Goal: Task Accomplishment & Management: Use online tool/utility

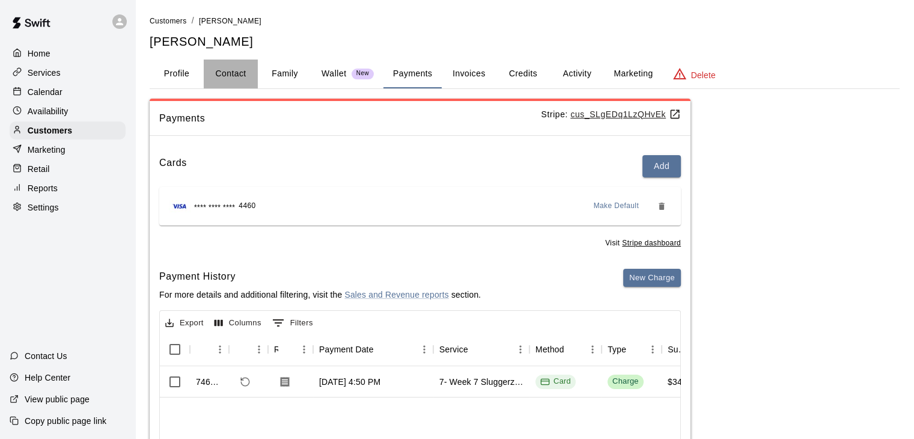
click at [239, 74] on button "Contact" at bounding box center [231, 73] width 54 height 29
select select "**"
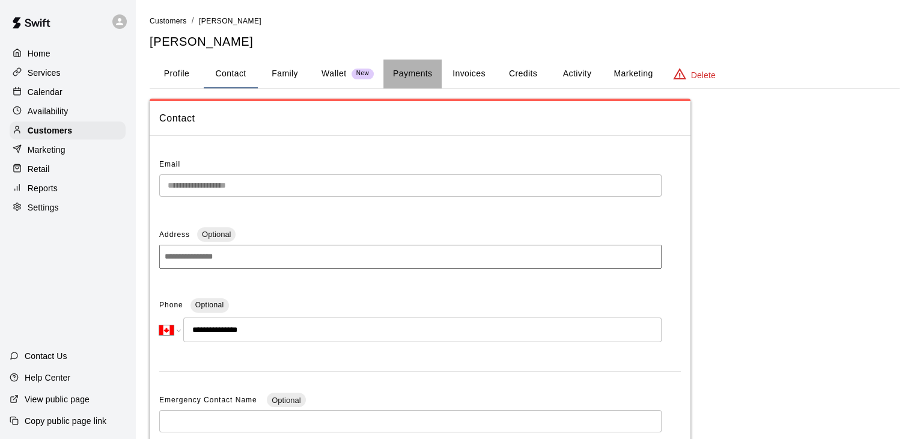
click at [434, 73] on button "Payments" at bounding box center [412, 73] width 58 height 29
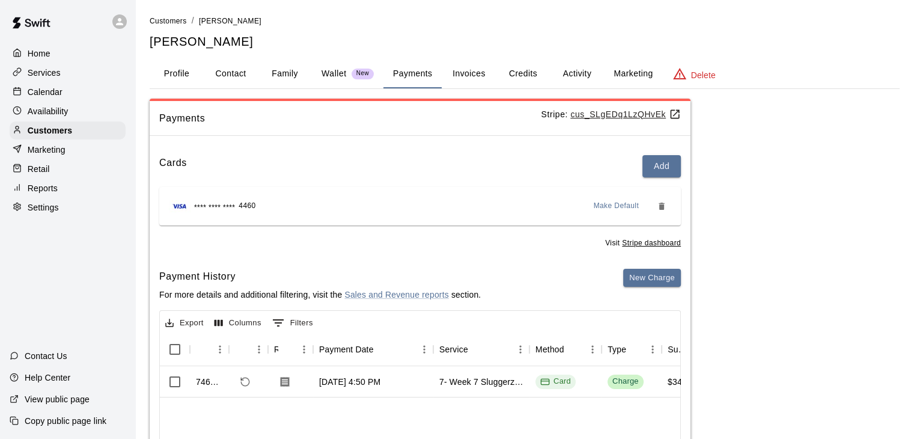
click at [279, 71] on button "Family" at bounding box center [285, 73] width 54 height 29
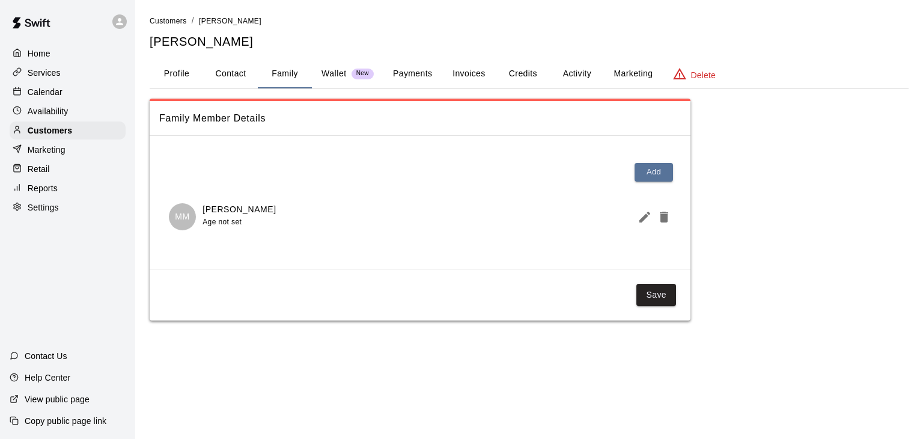
click at [48, 75] on p "Services" at bounding box center [44, 73] width 33 height 12
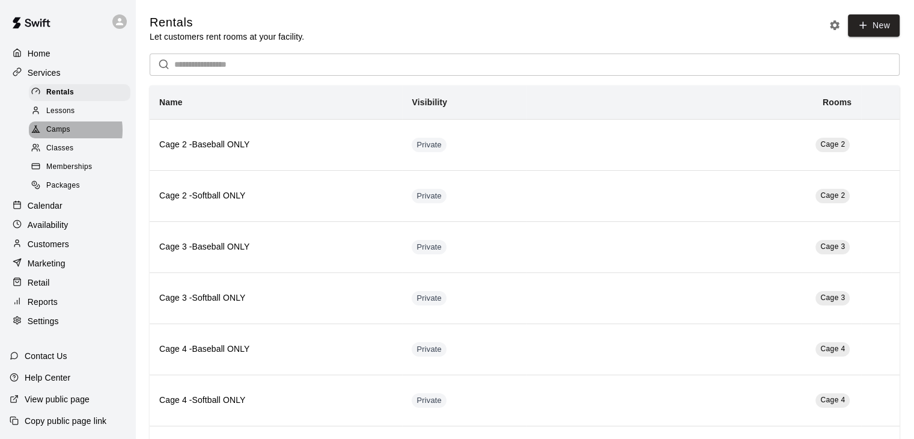
click at [62, 134] on span "Camps" at bounding box center [58, 130] width 24 height 12
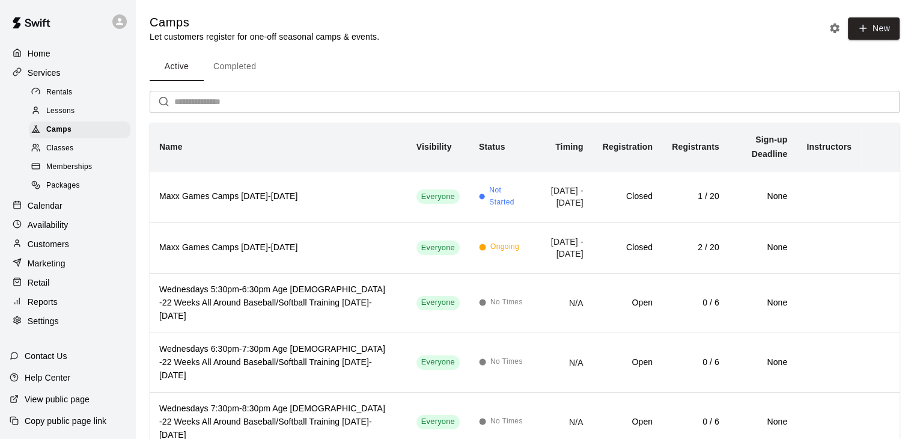
click at [43, 211] on p "Calendar" at bounding box center [45, 205] width 35 height 12
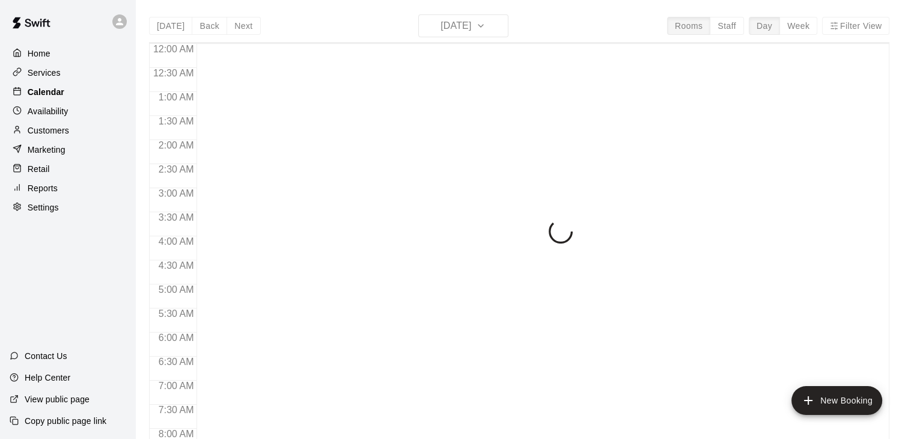
scroll to position [523, 0]
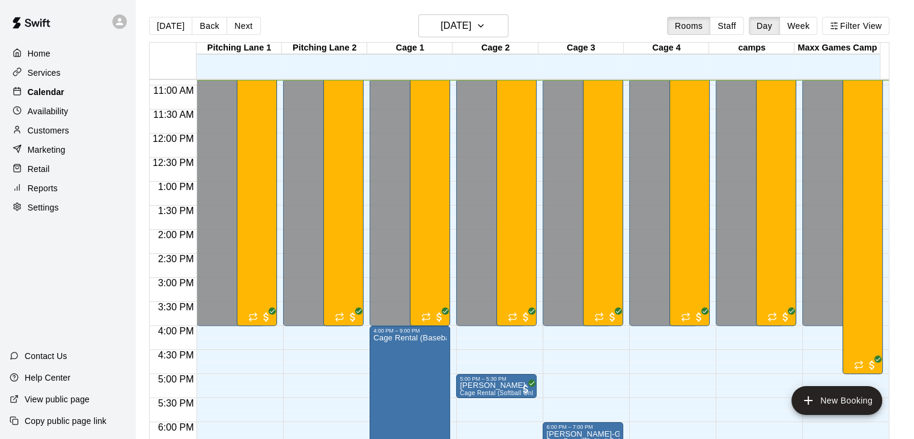
click at [46, 94] on p "Calendar" at bounding box center [46, 92] width 37 height 12
click at [47, 135] on p "Customers" at bounding box center [48, 130] width 41 height 12
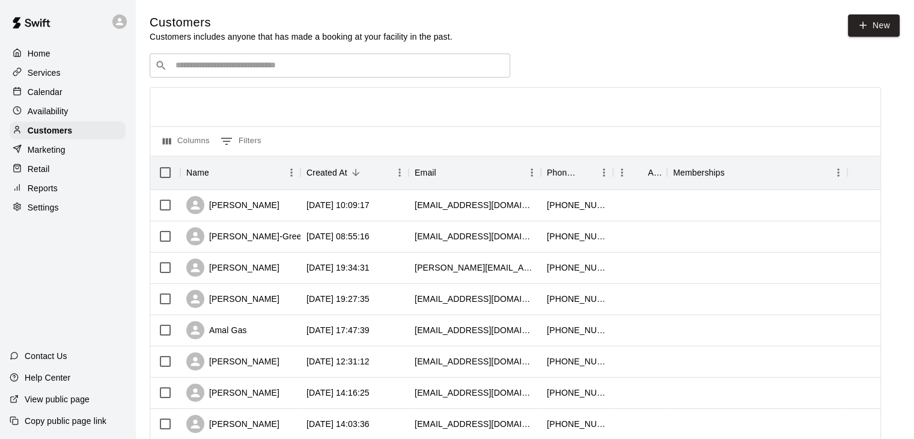
click at [240, 71] on input "Search customers by name or email" at bounding box center [338, 65] width 333 height 12
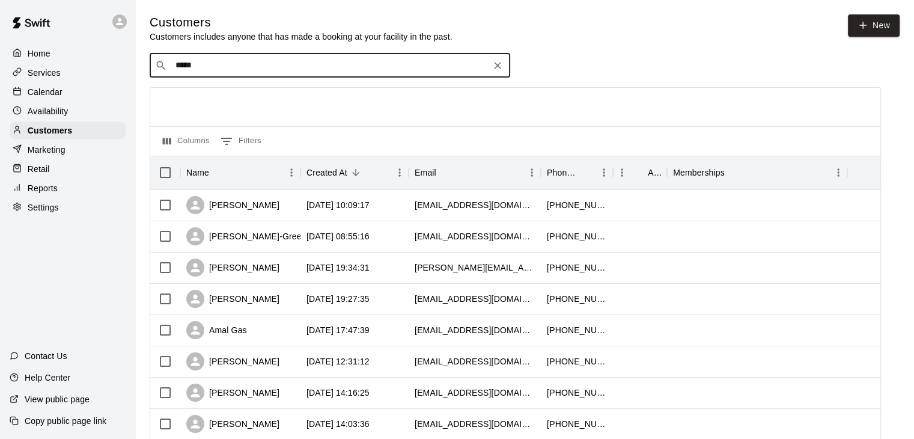
type input "******"
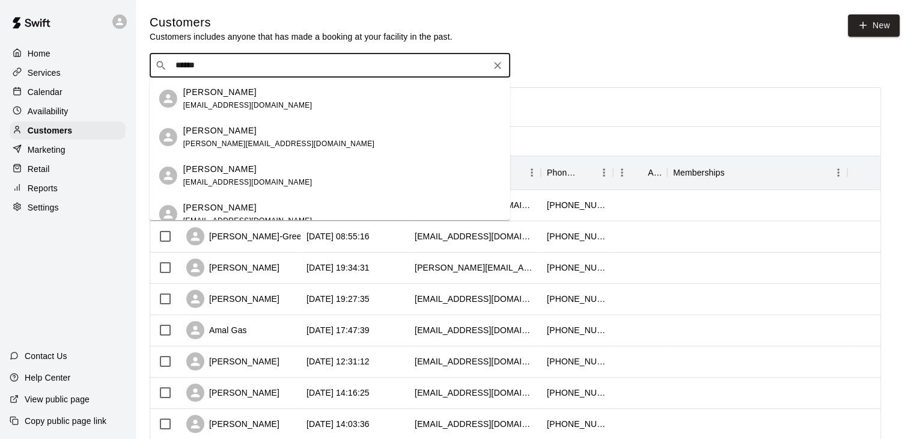
click at [232, 129] on p "[PERSON_NAME]" at bounding box center [219, 130] width 73 height 13
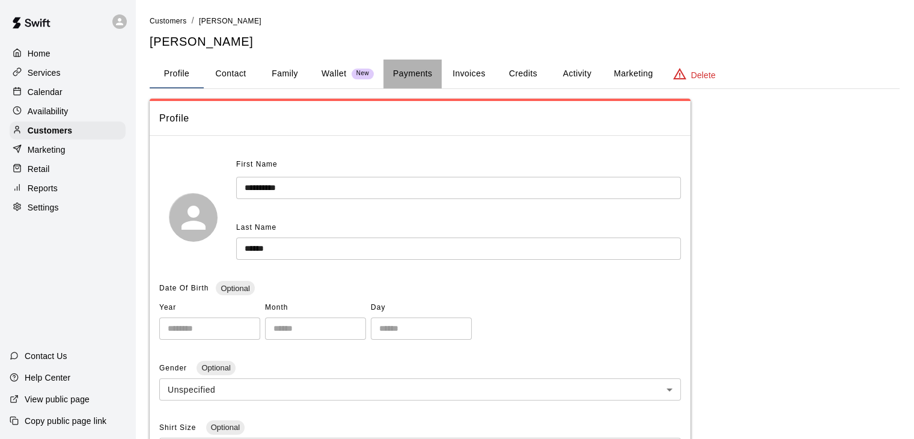
click at [417, 78] on button "Payments" at bounding box center [412, 73] width 58 height 29
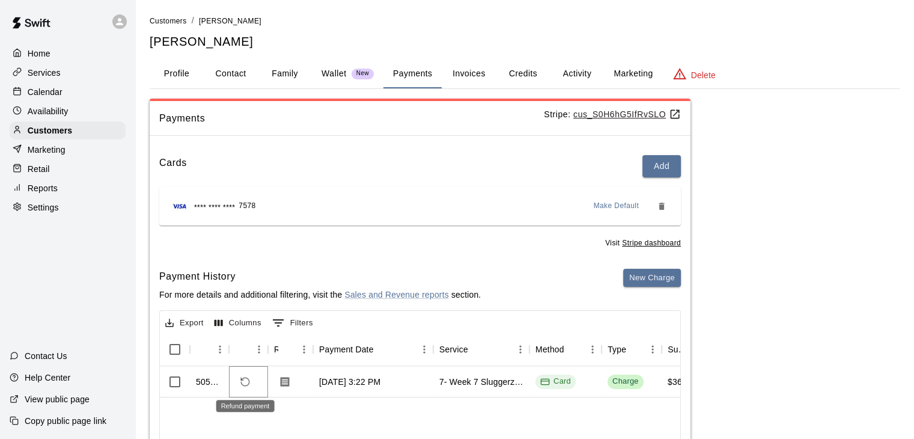
click at [245, 380] on icon "Refund payment" at bounding box center [245, 381] width 11 height 11
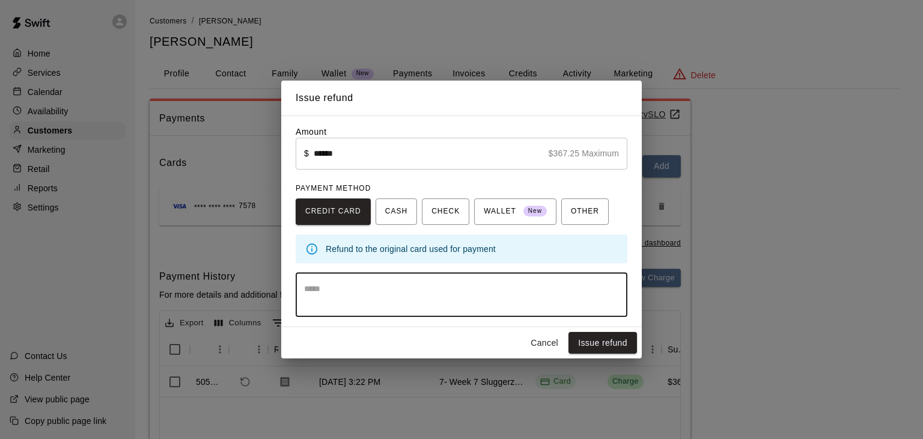
click at [348, 293] on textarea at bounding box center [461, 294] width 315 height 24
type textarea "**********"
click at [596, 341] on button "Issue refund" at bounding box center [602, 343] width 68 height 22
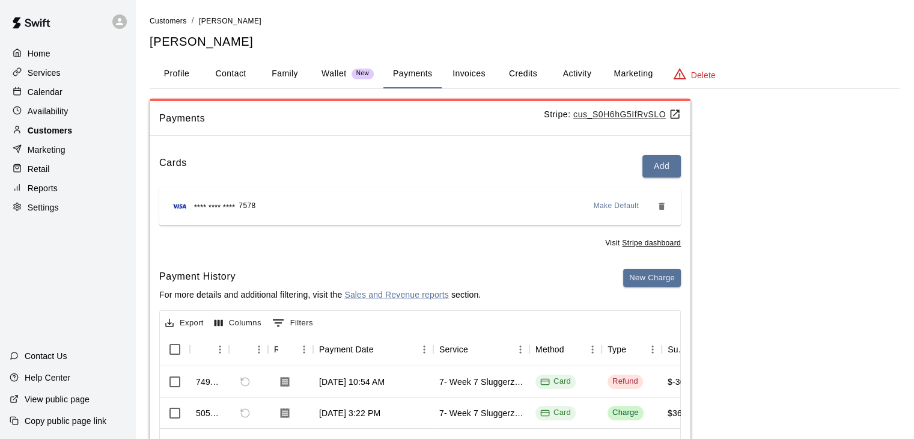
click at [61, 136] on p "Customers" at bounding box center [50, 130] width 44 height 12
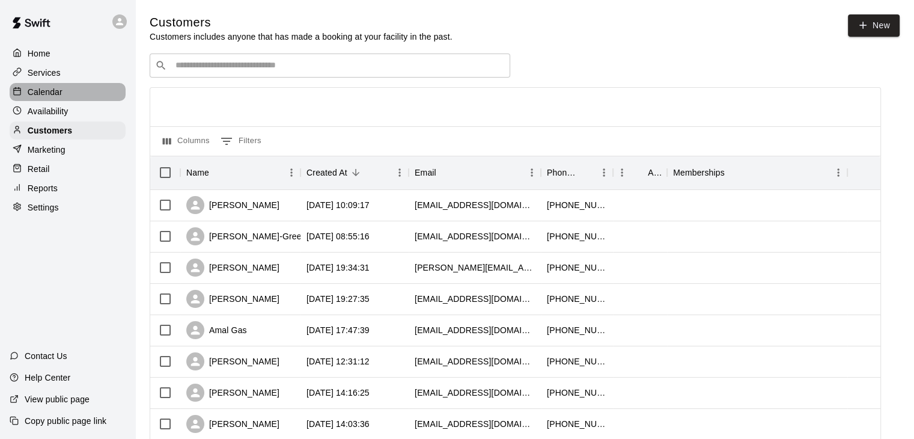
click at [46, 94] on p "Calendar" at bounding box center [45, 92] width 35 height 12
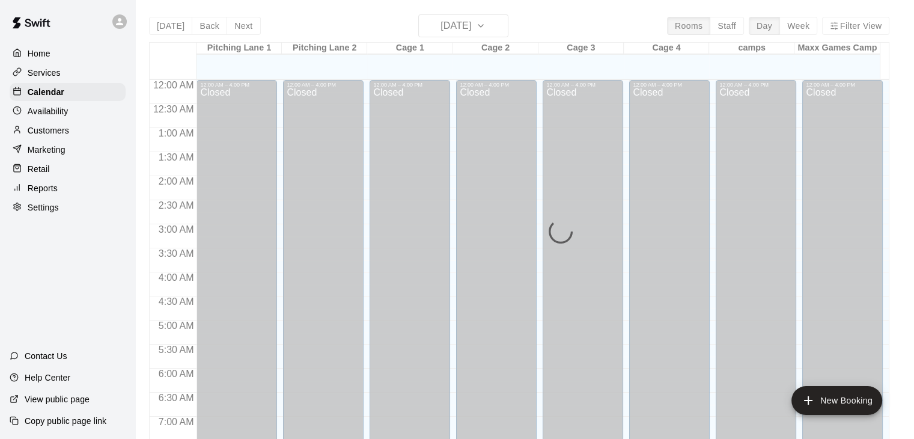
scroll to position [527, 0]
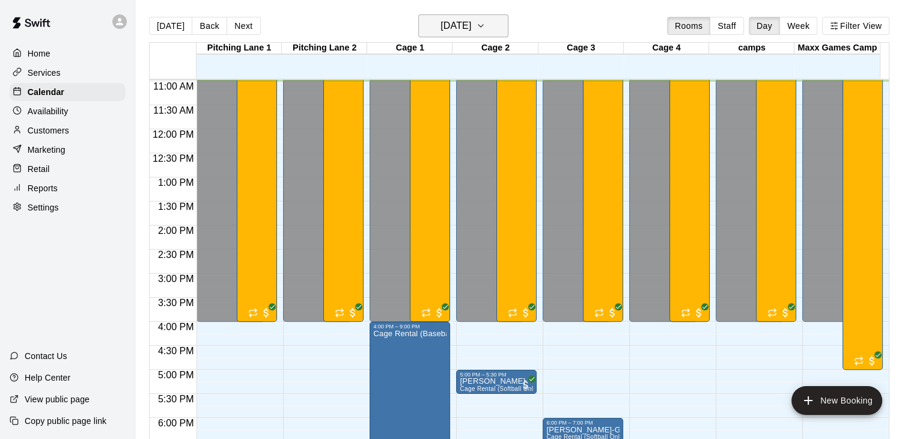
click at [485, 22] on icon "button" at bounding box center [481, 26] width 10 height 14
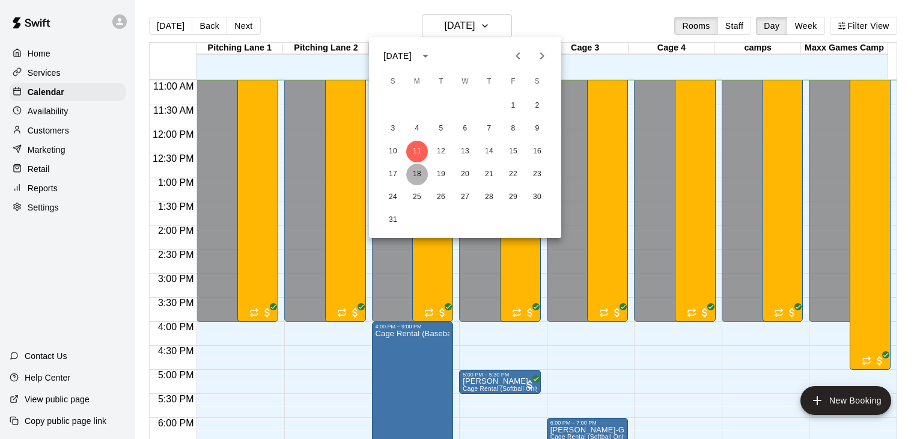
click at [413, 171] on button "18" at bounding box center [417, 174] width 22 height 22
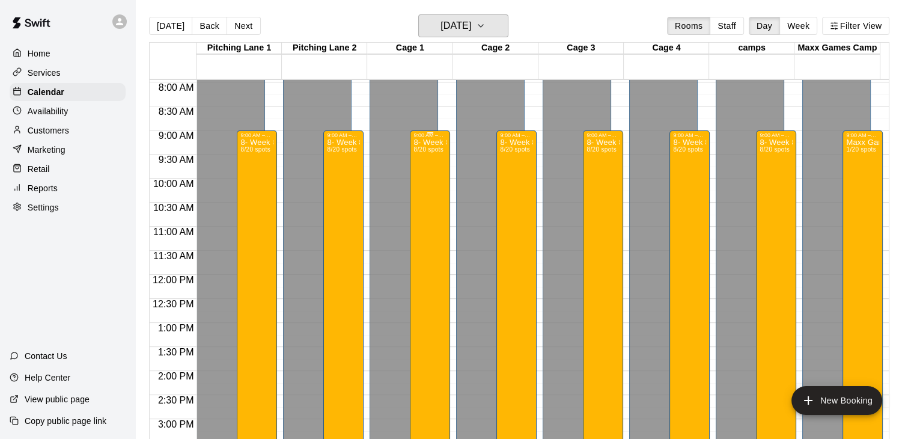
scroll to position [227, 0]
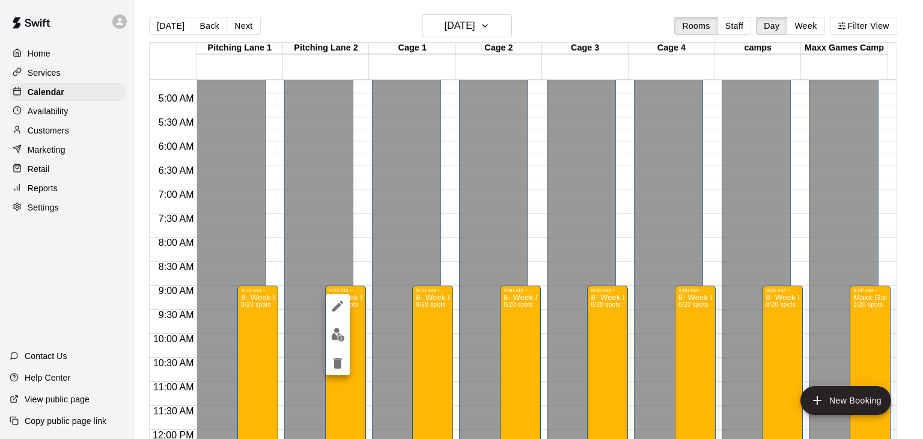
click at [298, 238] on div at bounding box center [461, 219] width 923 height 439
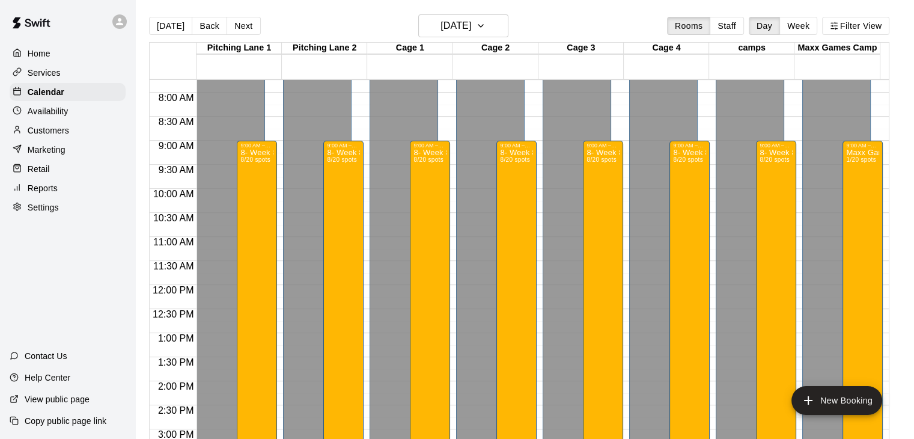
scroll to position [167, 0]
